Goal: Transaction & Acquisition: Purchase product/service

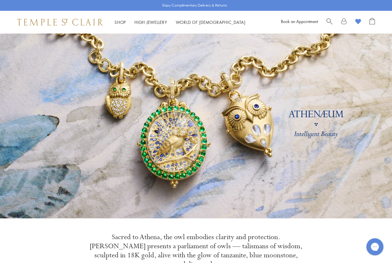
click at [123, 19] on li "Shop Shop Categories Amulets Pendants & Charms Lockets Chains & Leather Cords E…" at bounding box center [119, 22] width 11 height 7
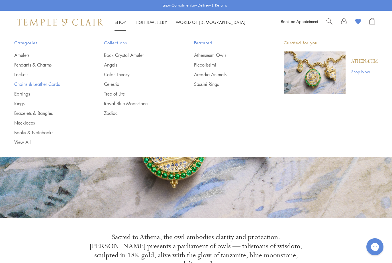
click at [35, 84] on link "Chains & Leather Cords" at bounding box center [47, 84] width 67 height 6
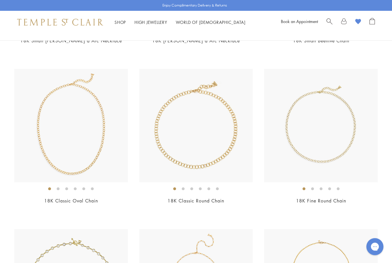
scroll to position [356, 0]
click at [48, 104] on img at bounding box center [71, 126] width 114 height 114
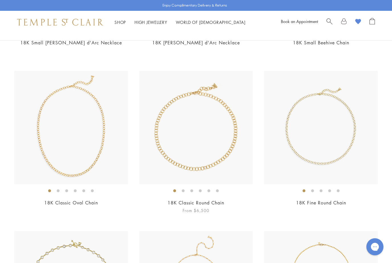
click at [233, 137] on img at bounding box center [196, 128] width 114 height 114
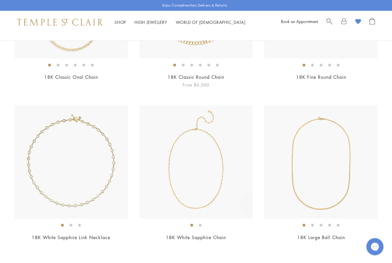
scroll to position [481, 0]
click at [45, 155] on img at bounding box center [71, 162] width 114 height 114
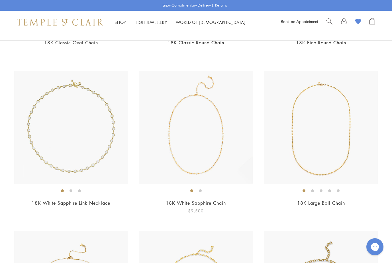
click at [225, 139] on img at bounding box center [196, 128] width 114 height 114
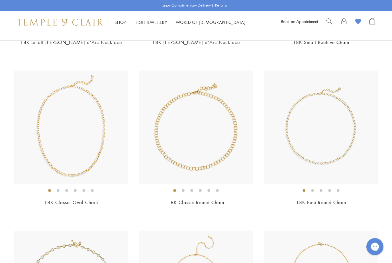
scroll to position [355, 0]
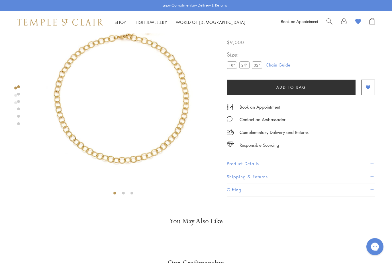
scroll to position [34, 0]
click at [246, 69] on label "24"" at bounding box center [244, 65] width 10 height 7
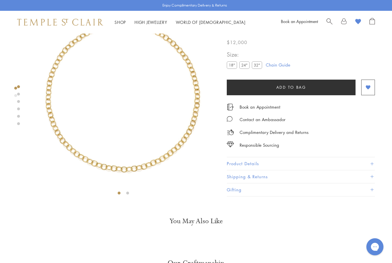
click at [255, 164] on button "Product Details" at bounding box center [301, 164] width 148 height 13
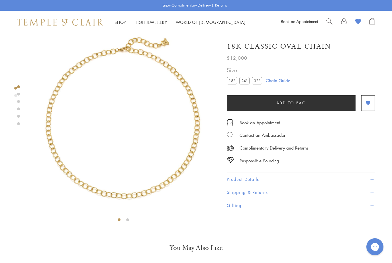
scroll to position [1, 0]
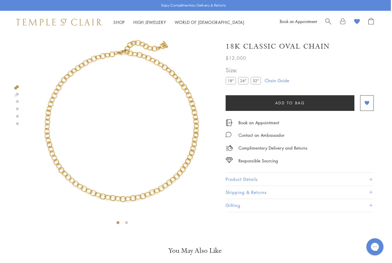
scroll to position [4, 1]
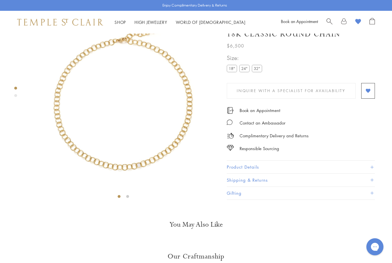
scroll to position [34, 0]
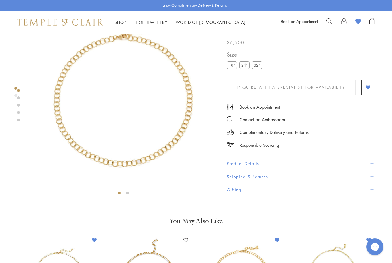
click at [259, 66] on label "32"" at bounding box center [257, 65] width 10 height 7
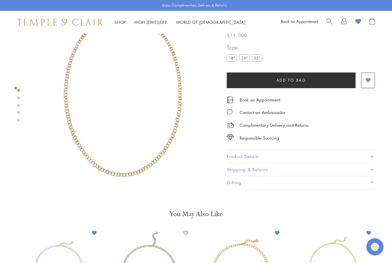
click at [245, 62] on label "24"" at bounding box center [244, 58] width 10 height 7
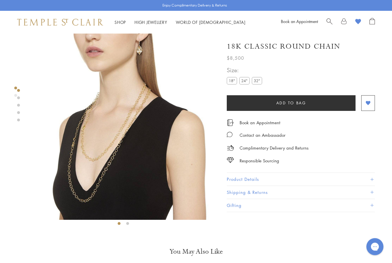
scroll to position [3, 0]
click at [262, 78] on label "32"" at bounding box center [257, 80] width 10 height 7
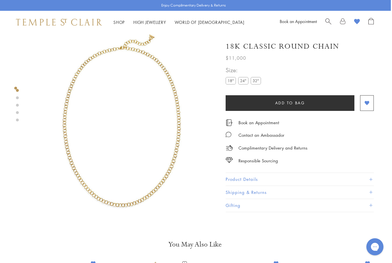
scroll to position [3, 1]
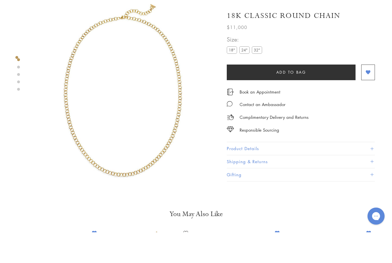
scroll to position [34, 0]
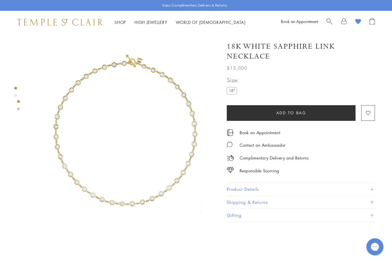
click at [279, 188] on button "Product Details" at bounding box center [301, 189] width 148 height 13
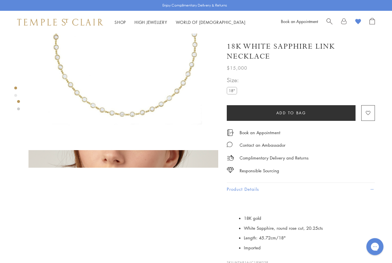
scroll to position [84, 0]
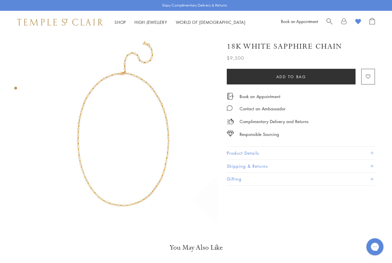
click at [366, 155] on button "Product Details" at bounding box center [301, 153] width 148 height 13
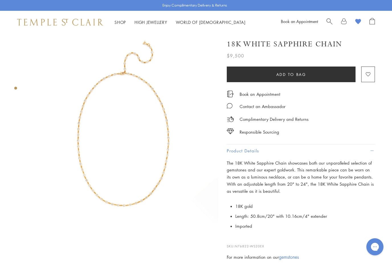
click at [108, 78] on img at bounding box center [123, 129] width 190 height 190
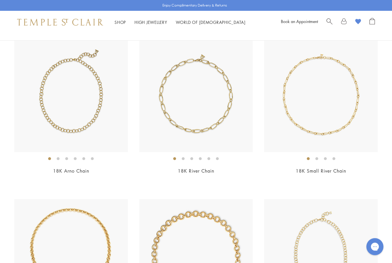
scroll to position [62, 0]
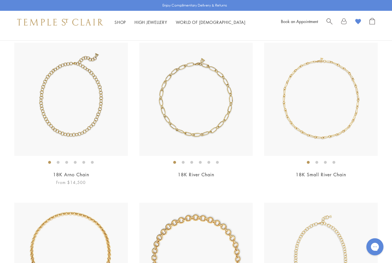
click at [41, 113] on img at bounding box center [71, 100] width 114 height 114
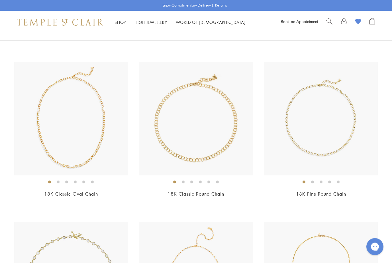
scroll to position [363, 0]
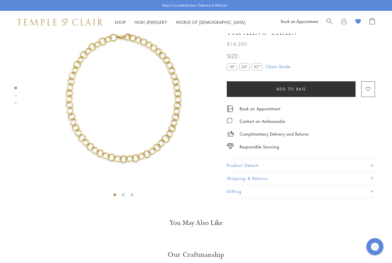
scroll to position [34, 0]
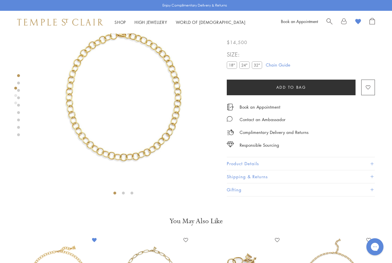
click at [306, 162] on button "Product Details" at bounding box center [301, 164] width 148 height 13
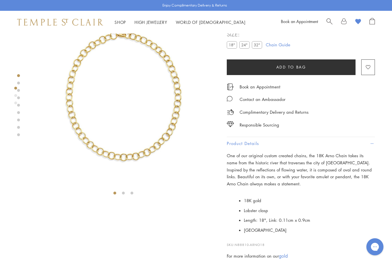
click at [258, 44] on label "32"" at bounding box center [257, 44] width 10 height 7
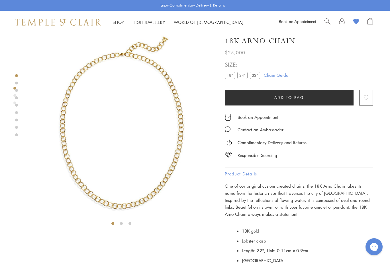
scroll to position [0, 1]
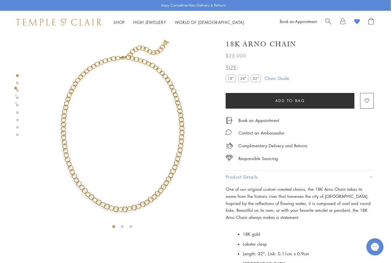
click at [245, 79] on label "24"" at bounding box center [243, 78] width 10 height 7
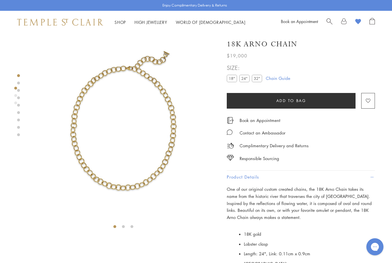
click at [233, 79] on label "18"" at bounding box center [232, 78] width 10 height 7
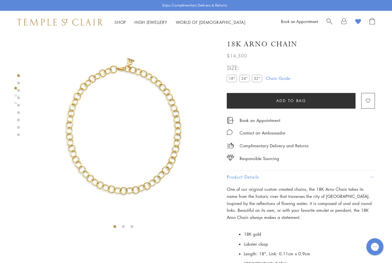
click at [17, 94] on div at bounding box center [18, 105] width 3 height 62
click at [20, 97] on div at bounding box center [117, 132] width 235 height 197
click at [15, 97] on div "Product gallery navigation" at bounding box center [15, 95] width 3 height 3
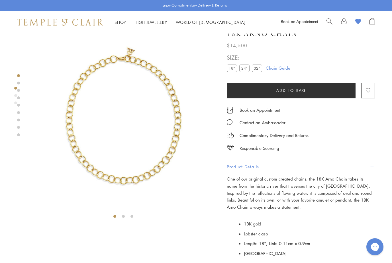
scroll to position [11, 0]
click at [18, 100] on div at bounding box center [18, 105] width 3 height 62
click at [16, 102] on div "Product gallery navigation" at bounding box center [15, 103] width 3 height 3
click at [19, 109] on div at bounding box center [18, 105] width 3 height 62
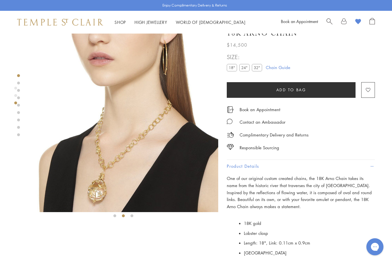
click at [284, 69] on link "Chain Guide" at bounding box center [278, 67] width 24 height 6
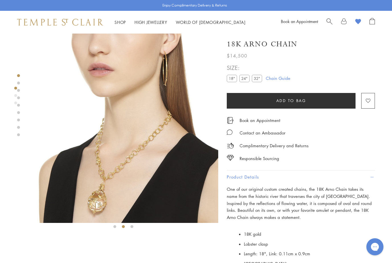
scroll to position [0, 1]
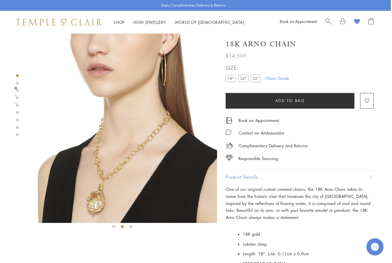
scroll to position [34, 0]
